Goal: Transaction & Acquisition: Book appointment/travel/reservation

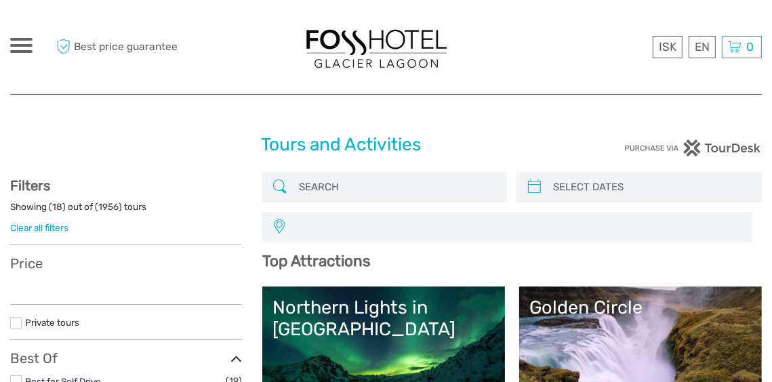
select select
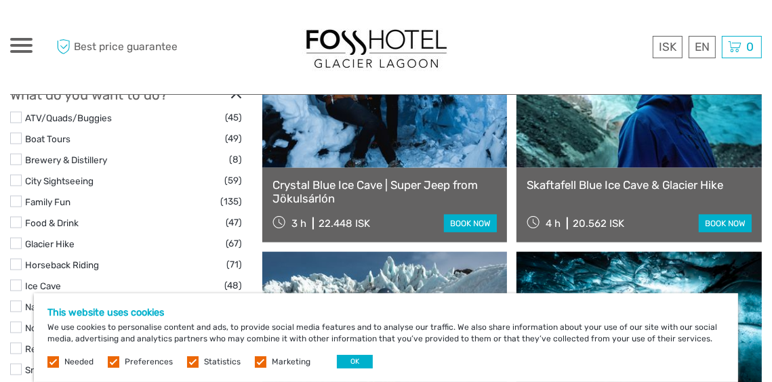
scroll to position [1257, 0]
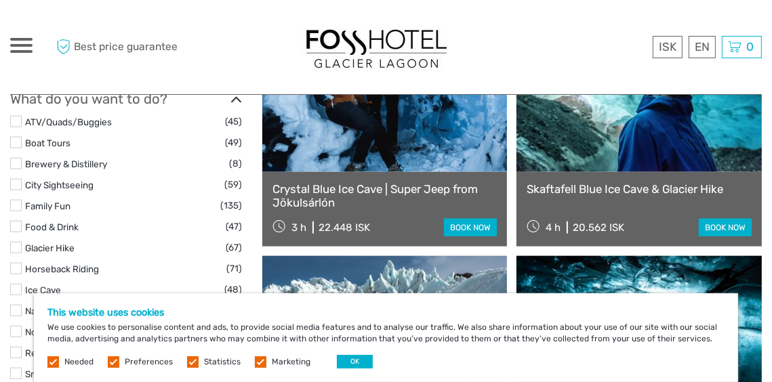
click at [16, 122] on label at bounding box center [16, 122] width 12 height 12
click at [0, 0] on input "checkbox" at bounding box center [0, 0] width 0 height 0
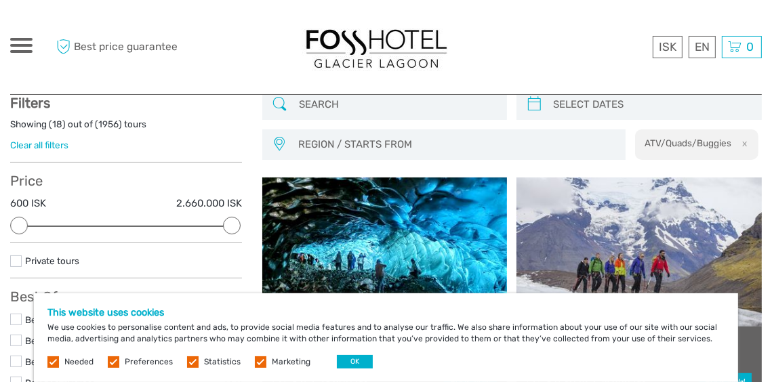
scroll to position [77, 0]
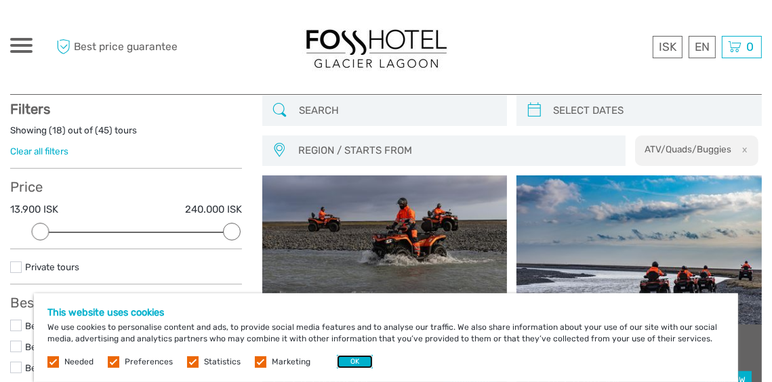
click at [347, 359] on button "OK" at bounding box center [355, 362] width 36 height 14
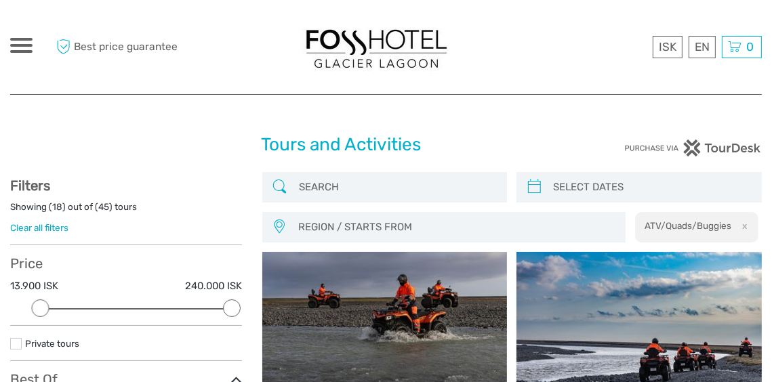
click at [312, 185] on input "search" at bounding box center [398, 188] width 208 height 24
click at [26, 47] on div at bounding box center [21, 45] width 22 height 15
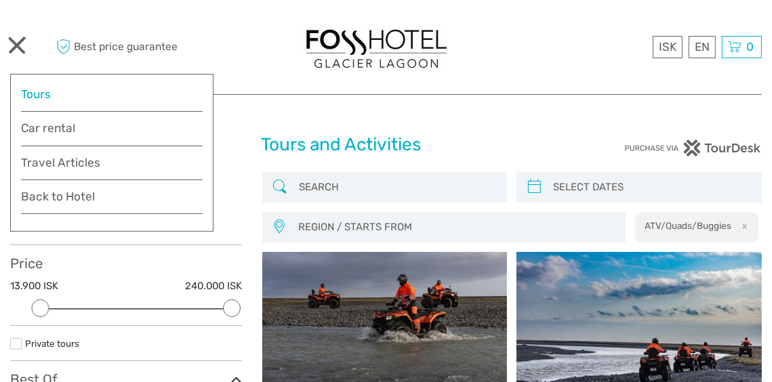
click at [36, 96] on link "Tours" at bounding box center [112, 95] width 182 height 20
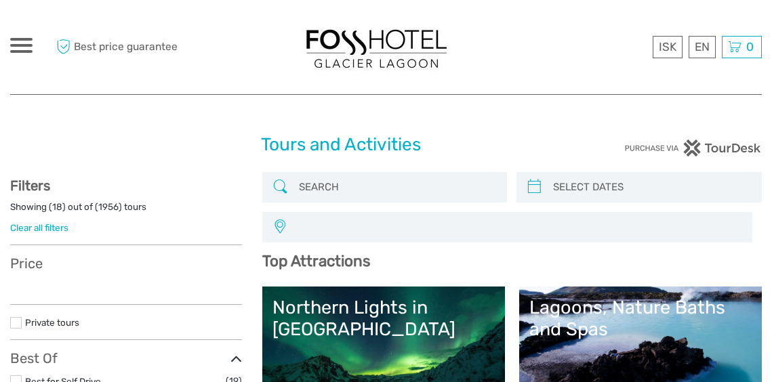
select select
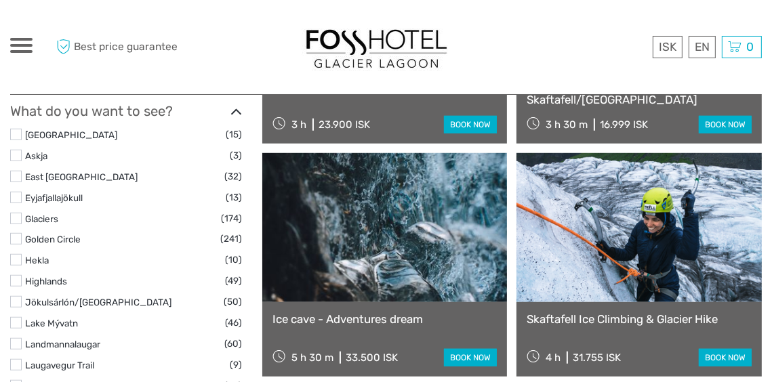
scroll to position [662, 0]
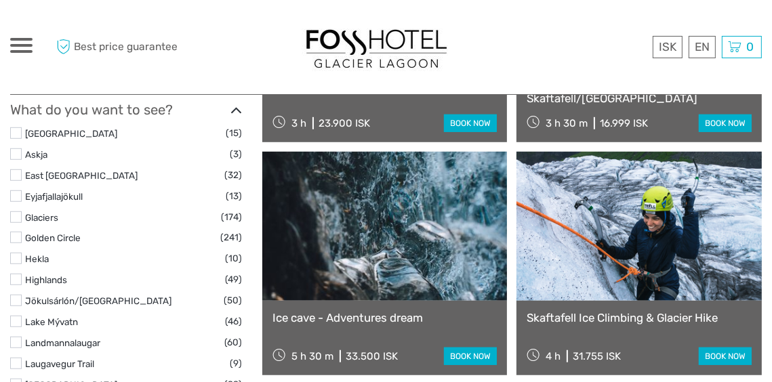
click at [15, 215] on label at bounding box center [16, 218] width 12 height 12
click at [0, 0] on input "checkbox" at bounding box center [0, 0] width 0 height 0
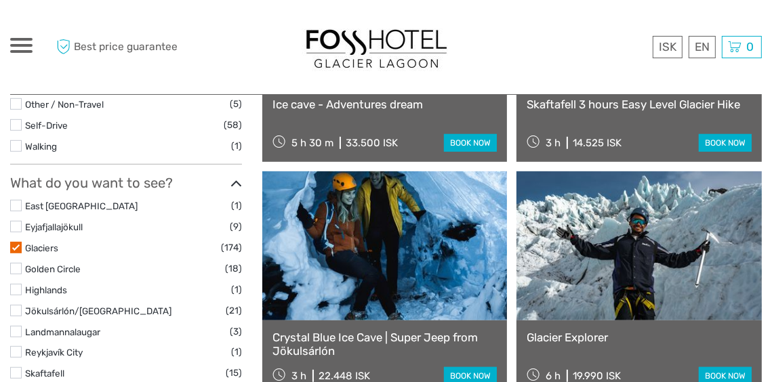
scroll to position [549, 0]
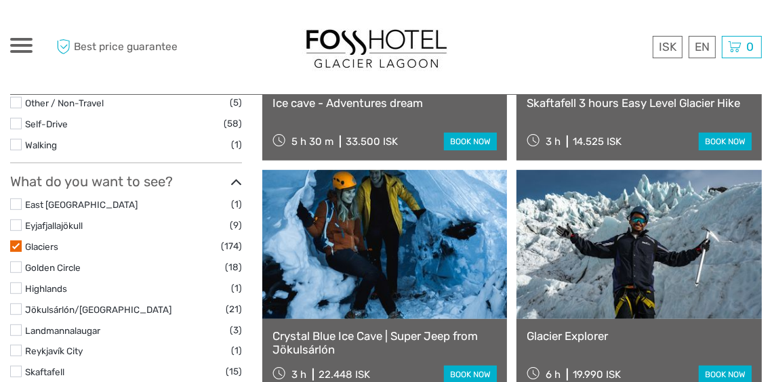
click at [13, 305] on label at bounding box center [16, 310] width 12 height 12
click at [0, 0] on input "checkbox" at bounding box center [0, 0] width 0 height 0
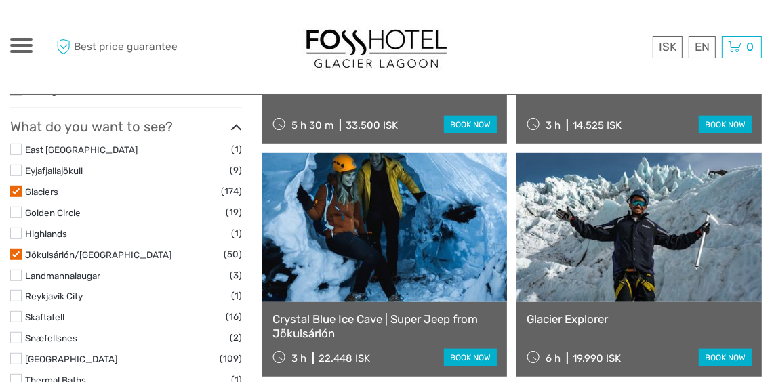
scroll to position [606, 0]
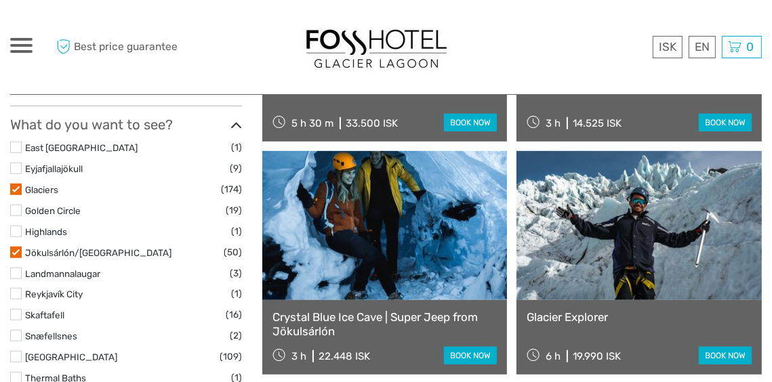
click at [17, 188] on label at bounding box center [16, 190] width 12 height 12
click at [0, 0] on input "checkbox" at bounding box center [0, 0] width 0 height 0
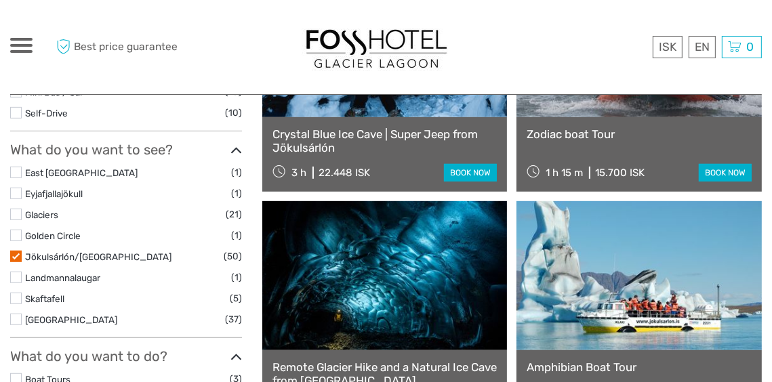
scroll to position [521, 0]
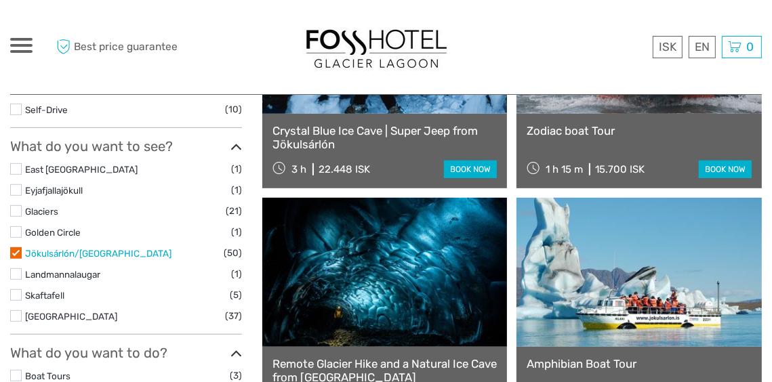
click at [96, 252] on link "Jökulsárlón/[GEOGRAPHIC_DATA]" at bounding box center [98, 253] width 146 height 11
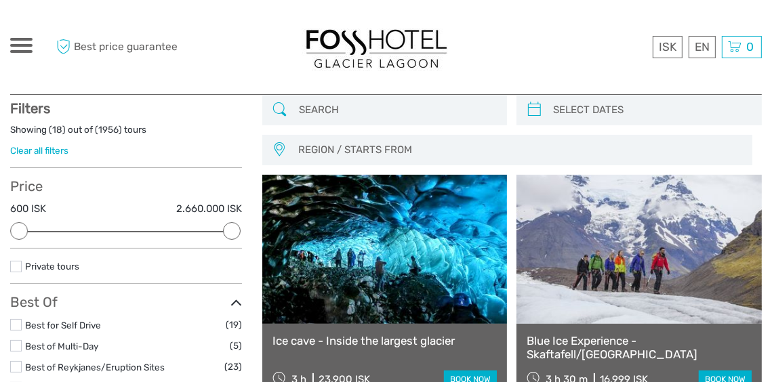
scroll to position [77, 0]
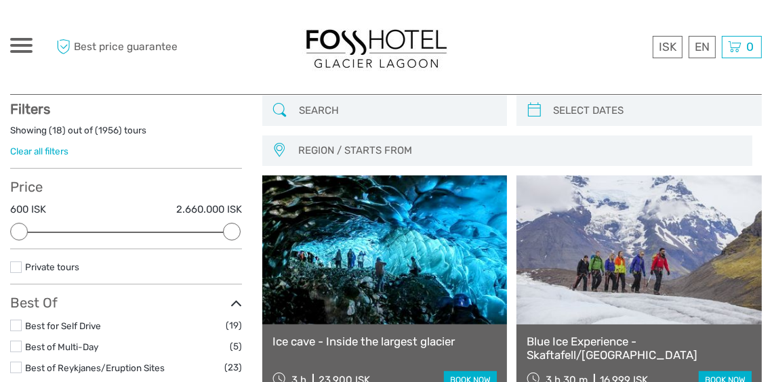
click at [46, 151] on link "Clear all filters" at bounding box center [39, 151] width 58 height 11
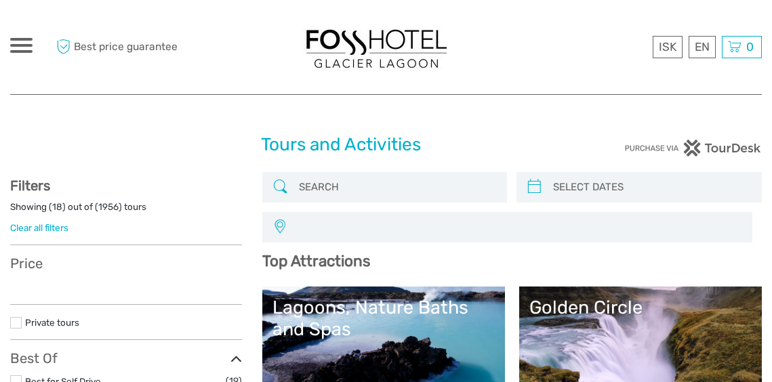
select select
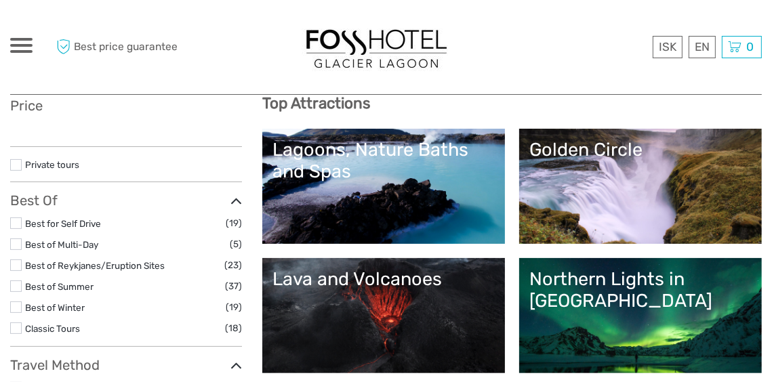
select select
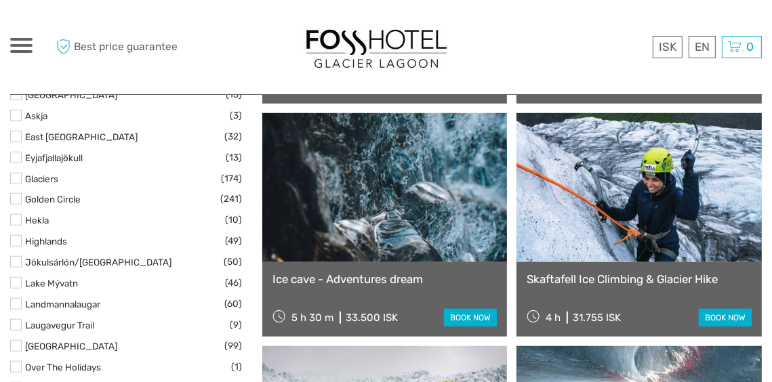
scroll to position [705, 0]
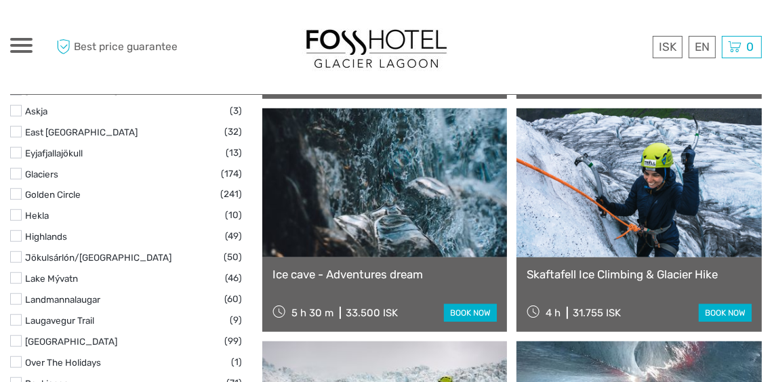
click at [14, 258] on label at bounding box center [16, 258] width 12 height 12
click at [0, 0] on input "checkbox" at bounding box center [0, 0] width 0 height 0
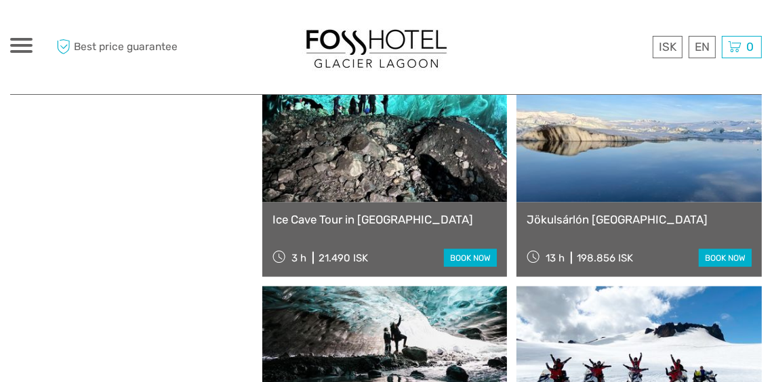
scroll to position [1596, 0]
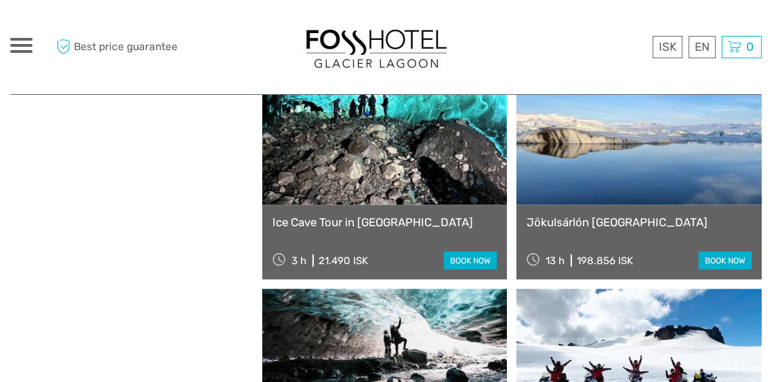
click at [630, 159] on link at bounding box center [639, 130] width 245 height 149
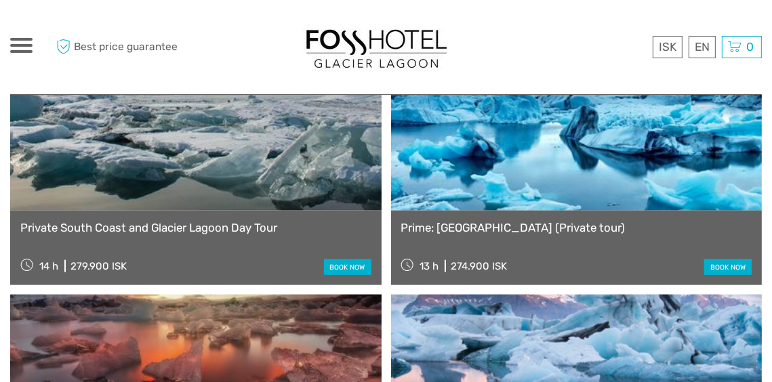
scroll to position [1247, 0]
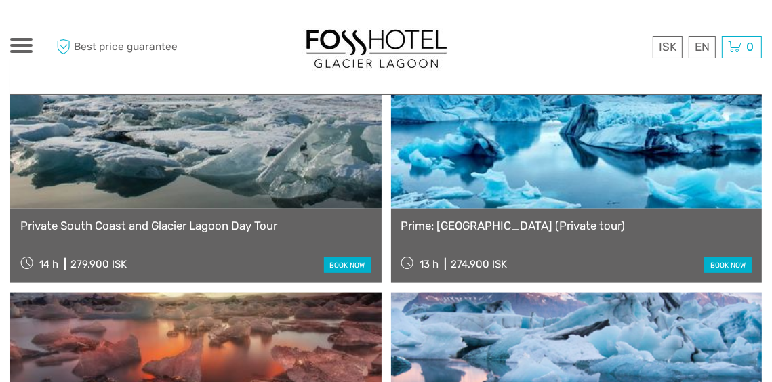
click at [354, 56] on img at bounding box center [376, 47] width 149 height 48
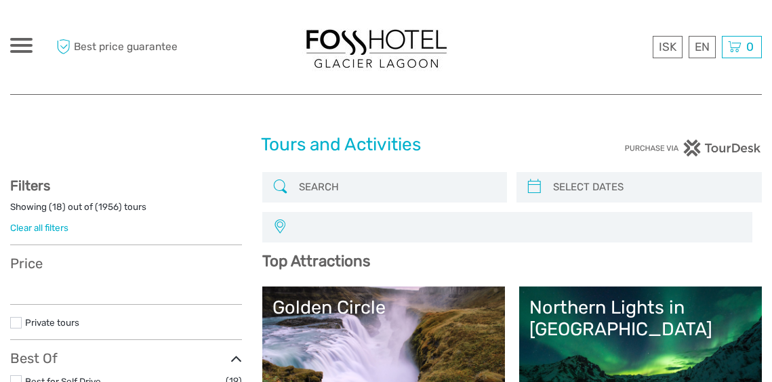
select select
